Goal: Transaction & Acquisition: Purchase product/service

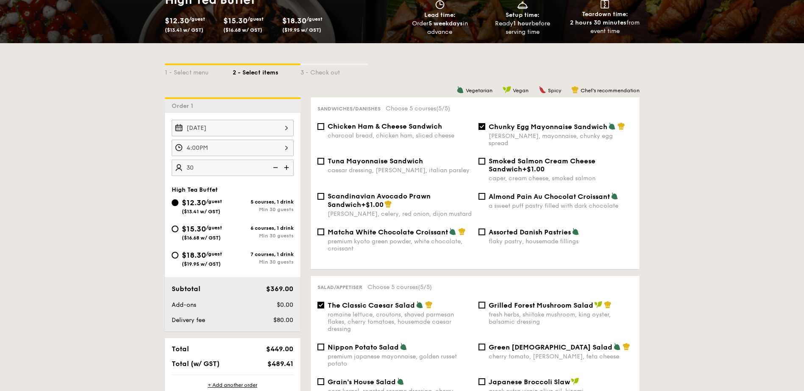
scroll to position [158, 0]
type input "30 guests"
click at [203, 147] on div "4:00PM" at bounding box center [233, 148] width 122 height 17
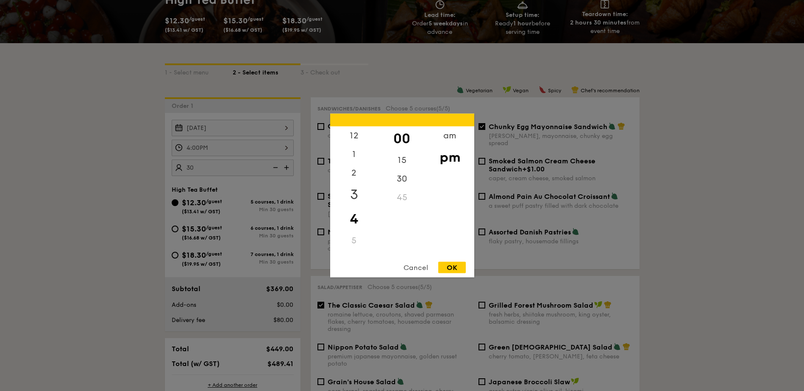
click at [353, 193] on div "3" at bounding box center [354, 195] width 48 height 25
click at [399, 178] on div "30" at bounding box center [402, 182] width 48 height 25
click at [450, 267] on div "OK" at bounding box center [452, 267] width 28 height 11
type input "3:30PM"
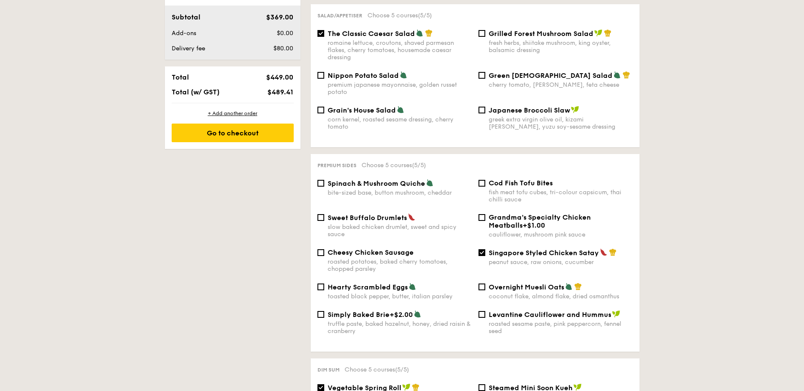
scroll to position [413, 0]
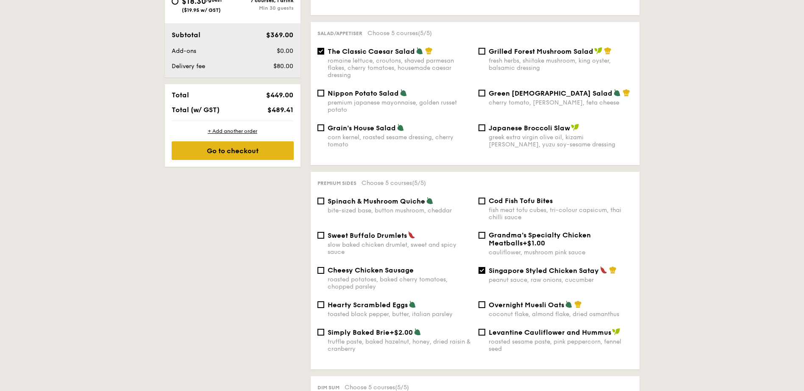
click at [237, 151] on div "Go to checkout" at bounding box center [233, 150] width 122 height 19
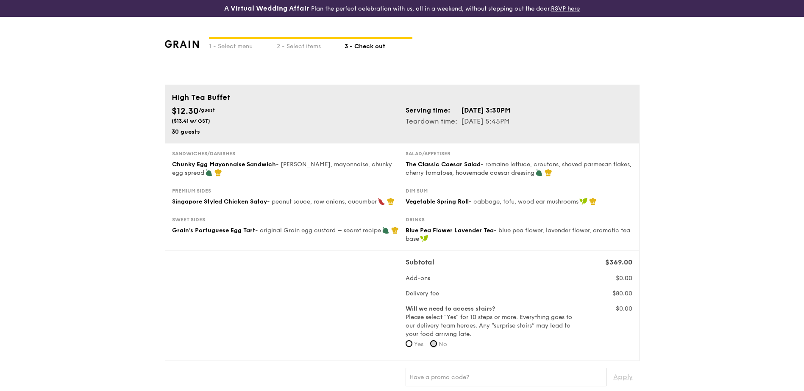
click at [437, 345] on input "No" at bounding box center [433, 344] width 7 height 7
radio input "true"
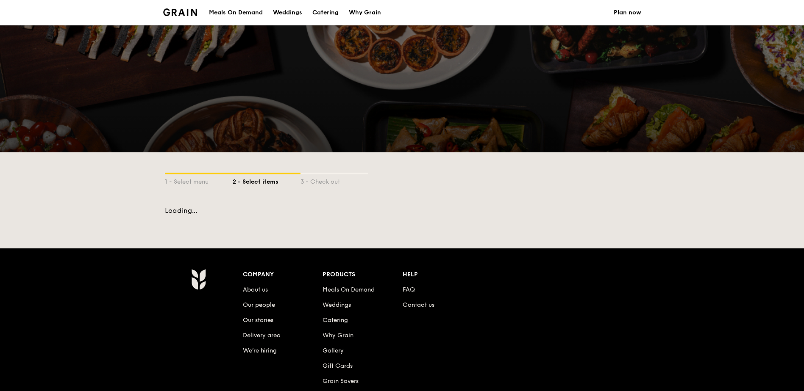
scroll to position [114, 0]
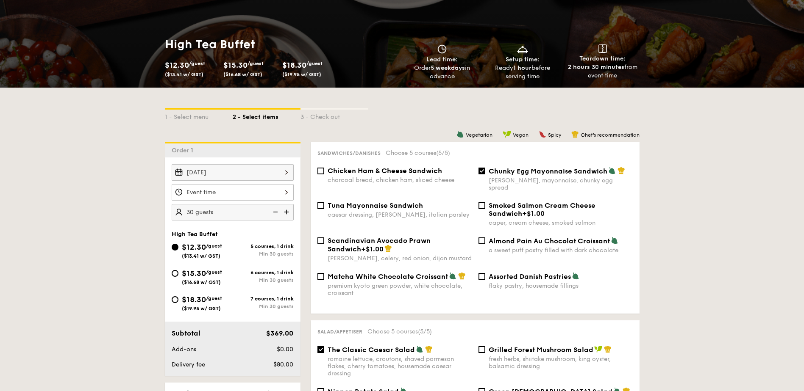
click at [286, 193] on div at bounding box center [233, 192] width 122 height 17
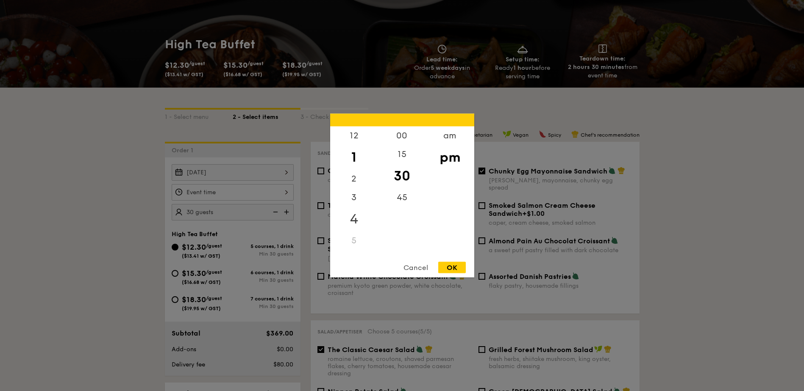
click at [354, 221] on div "4" at bounding box center [354, 219] width 48 height 25
click at [402, 134] on div "00" at bounding box center [402, 139] width 48 height 25
click at [458, 266] on div "OK" at bounding box center [452, 267] width 28 height 11
type input "4:00PM"
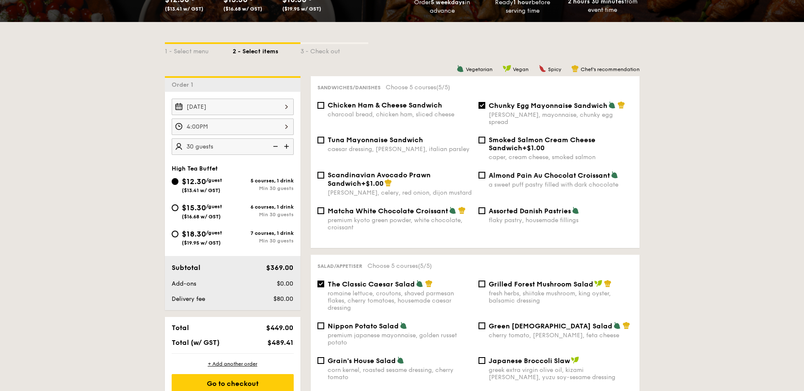
scroll to position [199, 0]
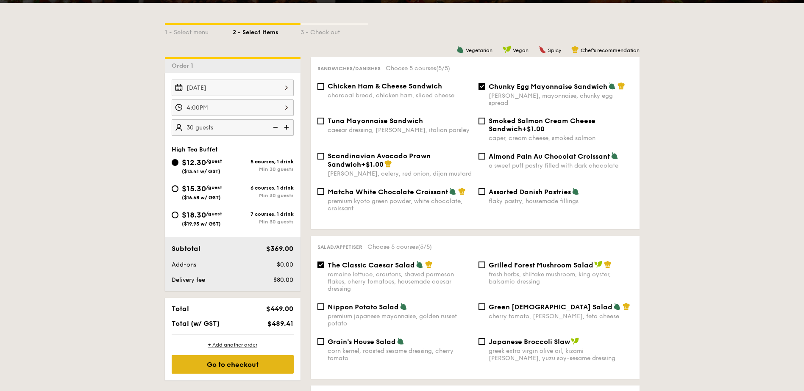
click at [242, 366] on div "Go to checkout" at bounding box center [233, 364] width 122 height 19
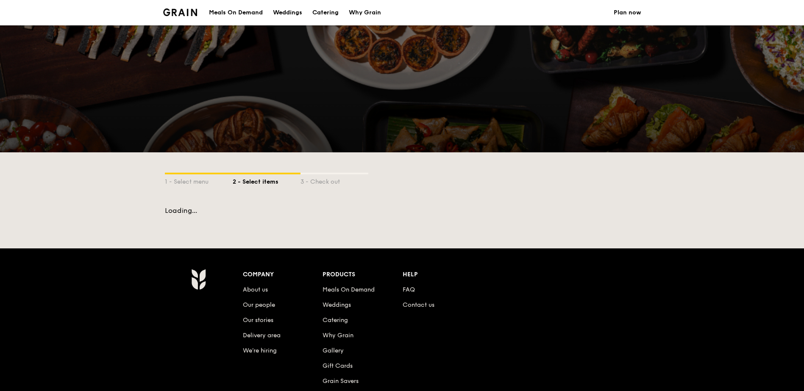
select select
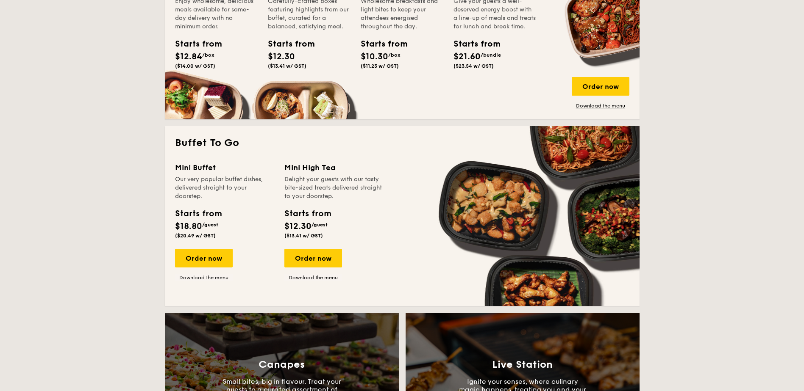
scroll to position [546, 0]
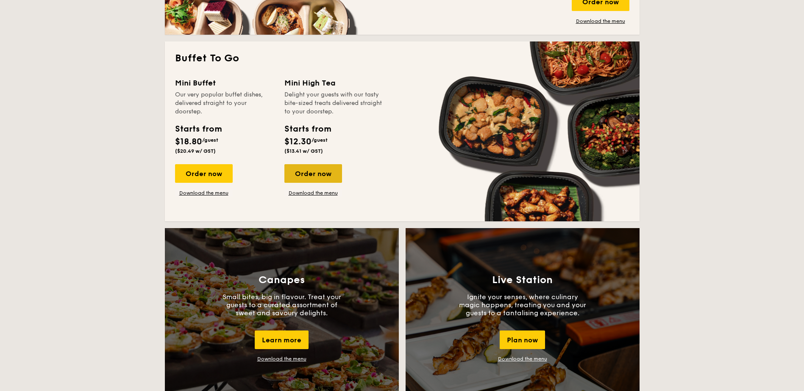
click at [310, 172] on div "Order now" at bounding box center [313, 173] width 58 height 19
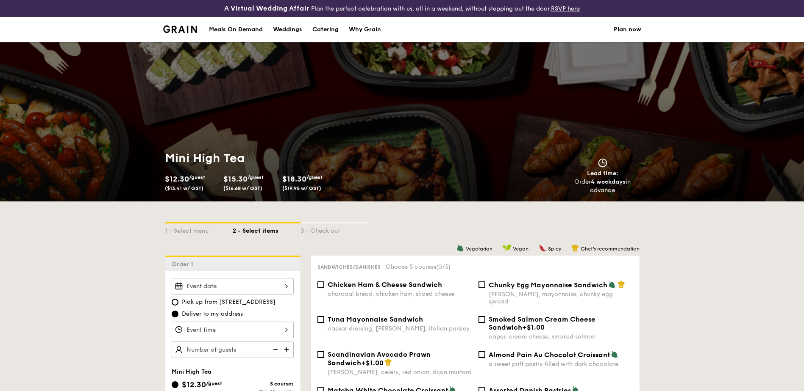
select select
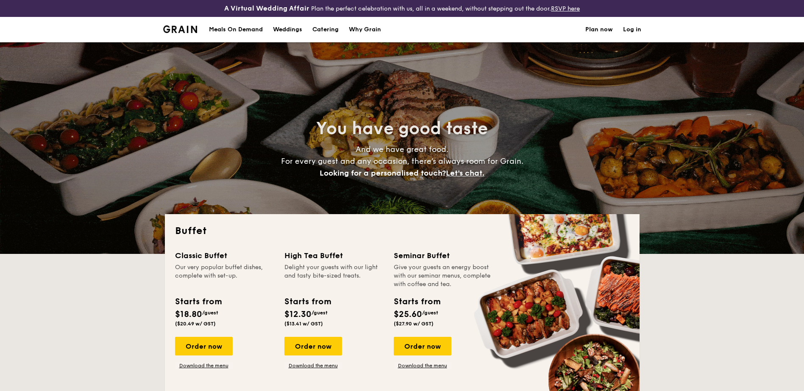
click at [329, 29] on h1 "Catering" at bounding box center [325, 29] width 26 height 25
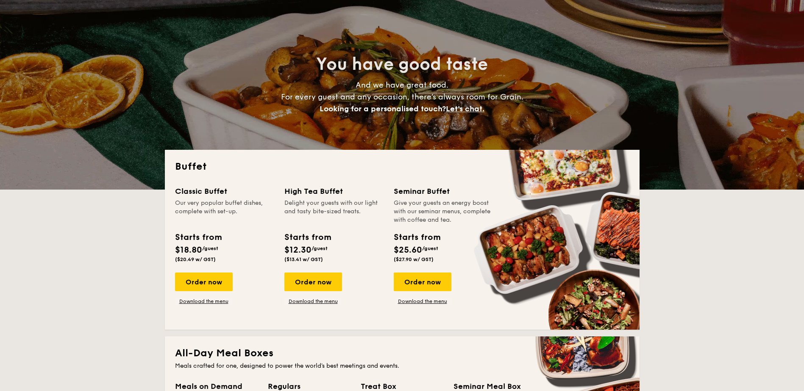
scroll to position [85, 0]
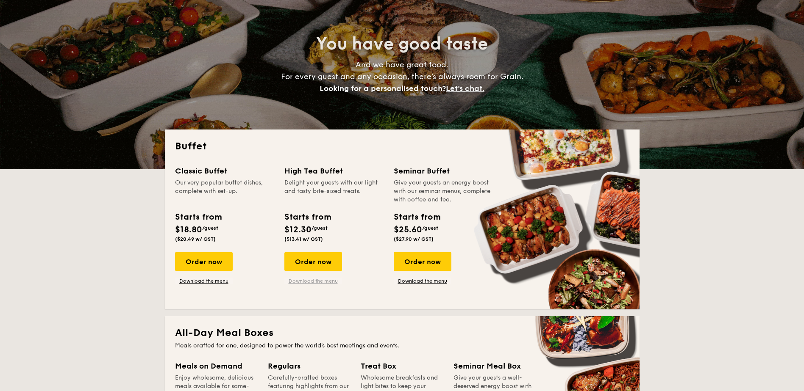
click at [326, 280] on link "Download the menu" at bounding box center [313, 281] width 58 height 7
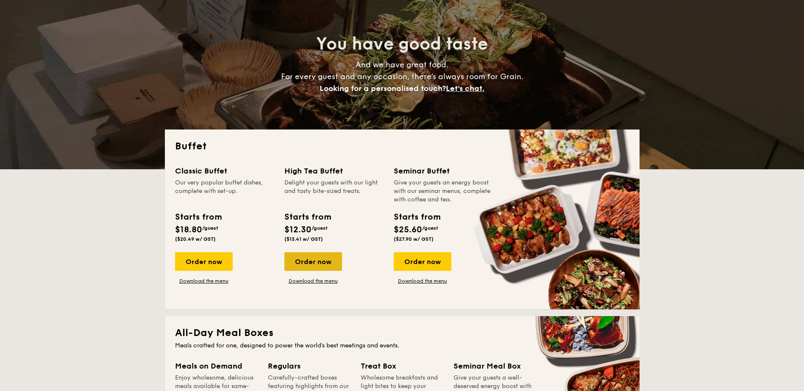
click at [315, 260] on div "Order now" at bounding box center [313, 261] width 58 height 19
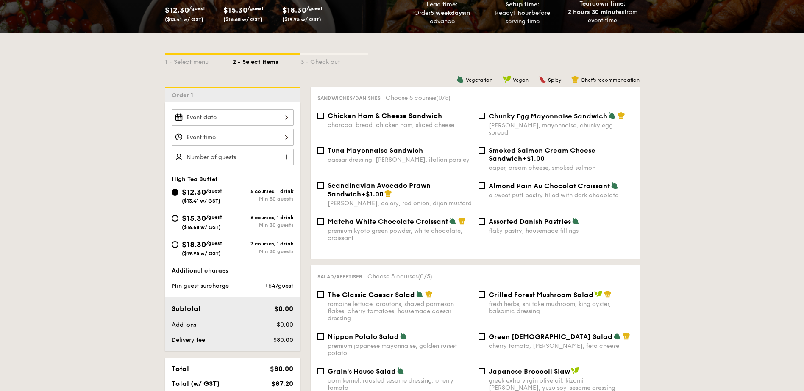
scroll to position [169, 0]
click at [189, 61] on div "1 - Select menu" at bounding box center [199, 60] width 68 height 12
select select
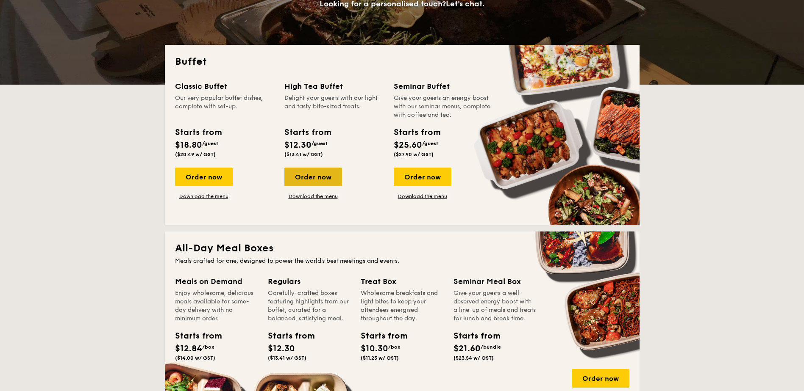
click at [316, 175] on div "Order now" at bounding box center [313, 177] width 58 height 19
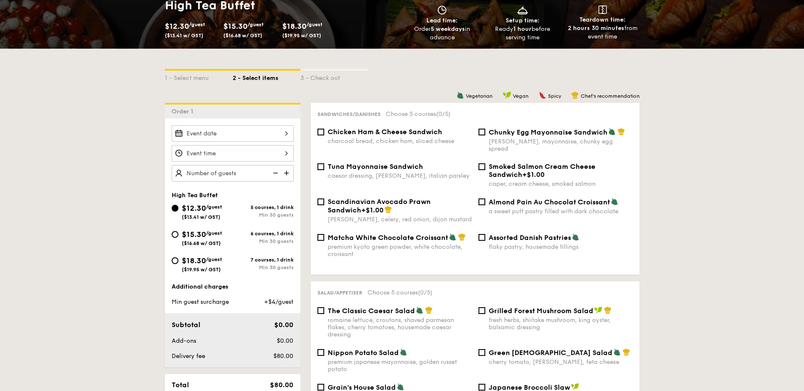
scroll to position [254, 0]
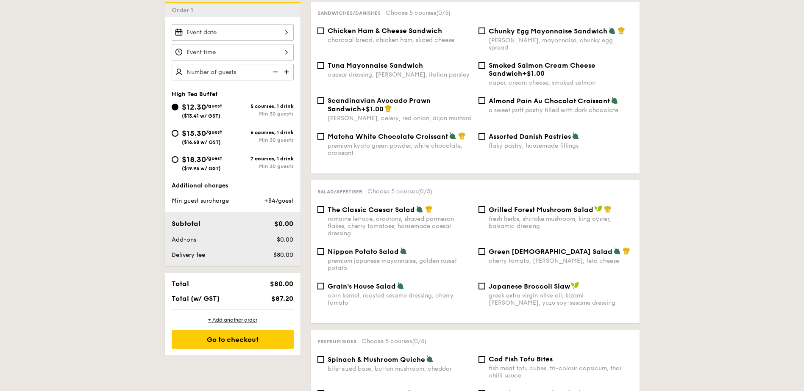
click at [203, 133] on span "$15.30" at bounding box center [194, 133] width 24 height 9
click at [178, 133] on input "$15.30 /guest ($16.68 w/ GST) 6 courses, 1 drink Min 30 guests" at bounding box center [175, 133] width 7 height 7
radio input "true"
click at [180, 161] on div "$18.30 /guest ($19.95 w/ GST)" at bounding box center [202, 163] width 61 height 18
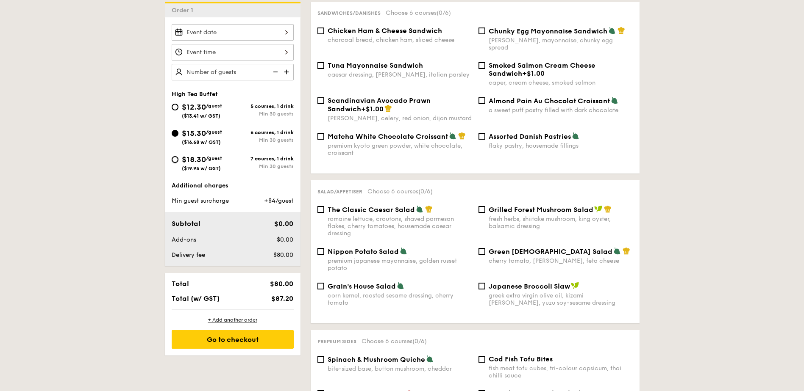
click at [178, 161] on input "$18.30 /guest ($19.95 w/ GST) 7 courses, 1 drink Min 30 guests" at bounding box center [175, 159] width 7 height 7
radio input "true"
click at [173, 103] on div "$12.30 /guest ($13.41 w/ GST)" at bounding box center [202, 110] width 61 height 18
click at [173, 104] on input "$12.30 /guest ($13.41 w/ GST) 5 courses, 1 drink Min 30 guests" at bounding box center [175, 107] width 7 height 7
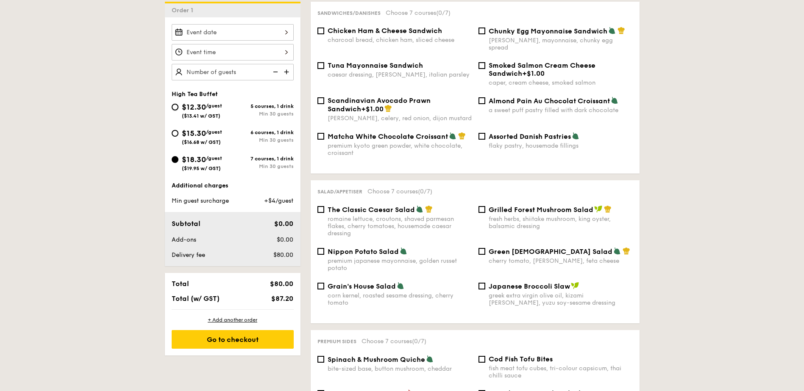
radio input "true"
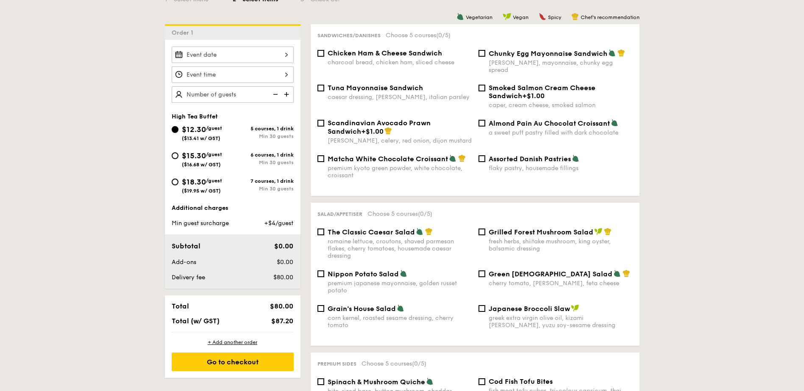
scroll to position [0, 0]
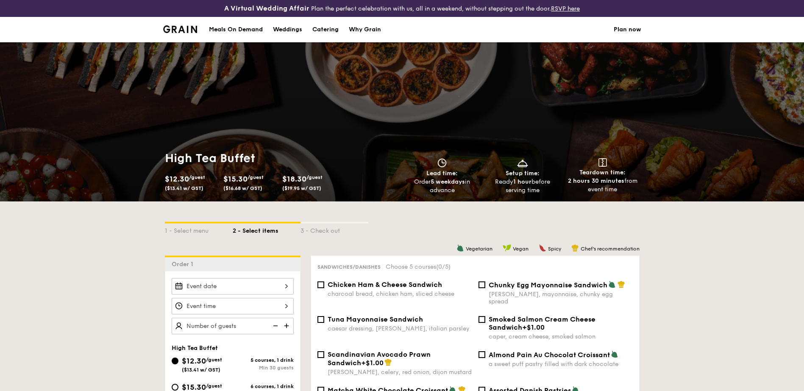
click at [189, 25] on img at bounding box center [180, 29] width 34 height 8
